Goal: Navigation & Orientation: Find specific page/section

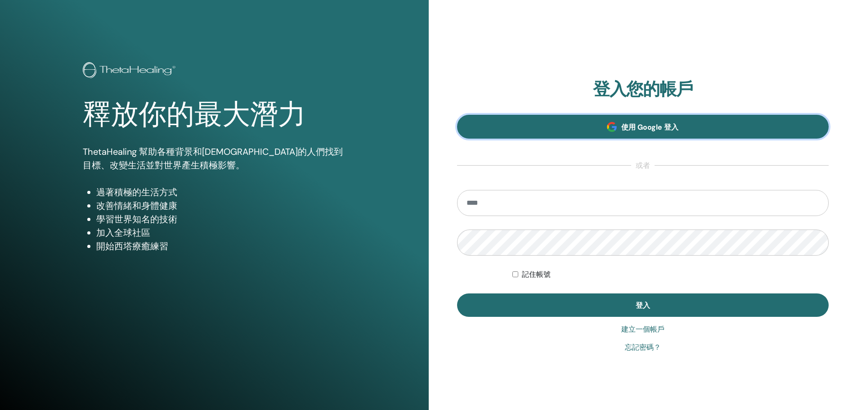
click at [611, 132] on link "使用 Google 登入" at bounding box center [643, 127] width 372 height 24
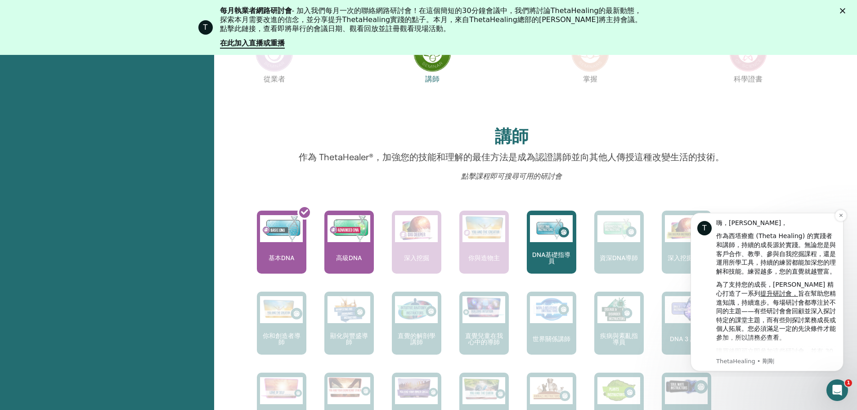
click at [837, 221] on div "嗨，Yumy，" at bounding box center [776, 223] width 121 height 9
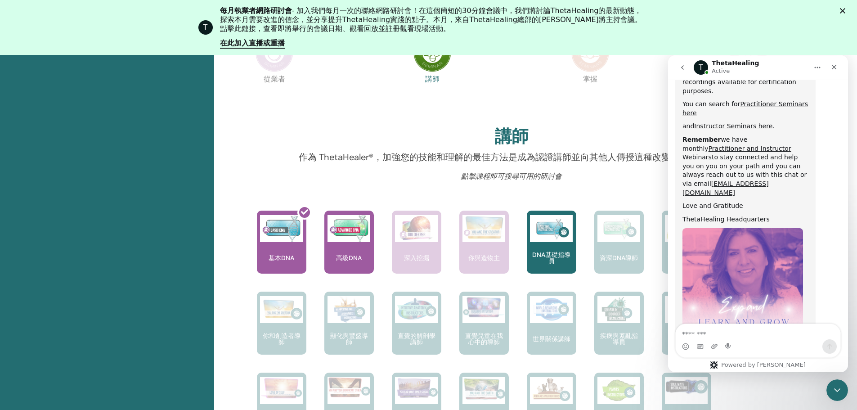
scroll to position [508, 0]
click at [832, 65] on icon "Close" at bounding box center [834, 67] width 5 height 5
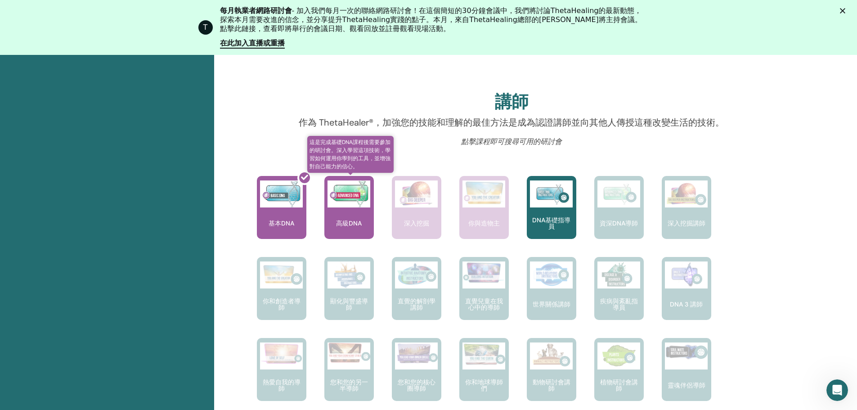
scroll to position [270, 0]
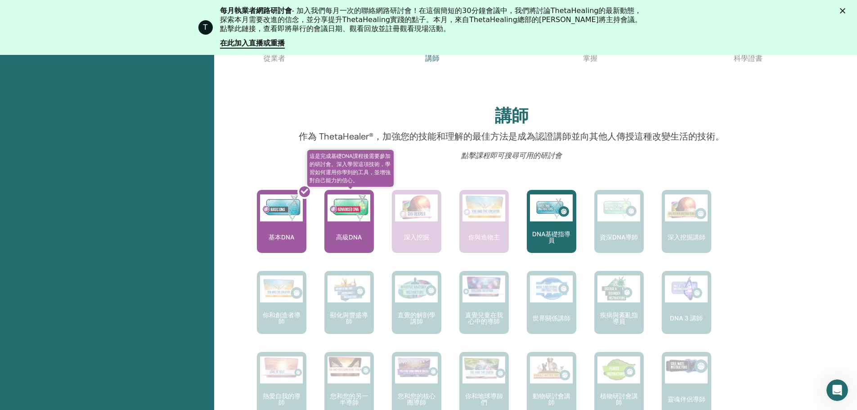
click at [342, 228] on div "高級DNA" at bounding box center [348, 221] width 49 height 63
